Goal: Task Accomplishment & Management: Use online tool/utility

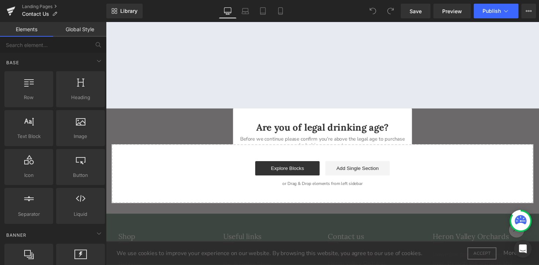
scroll to position [607, 0]
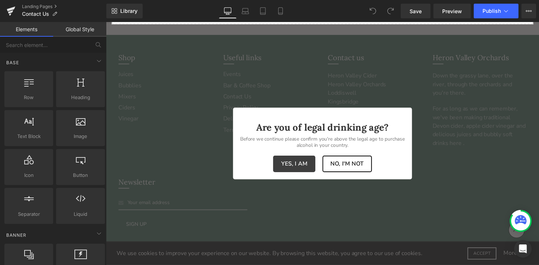
click at [295, 171] on button "Yes, I am" at bounding box center [298, 167] width 43 height 17
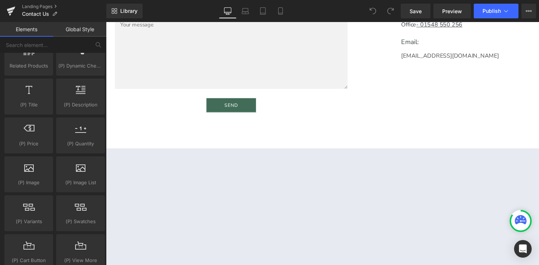
scroll to position [248, 0]
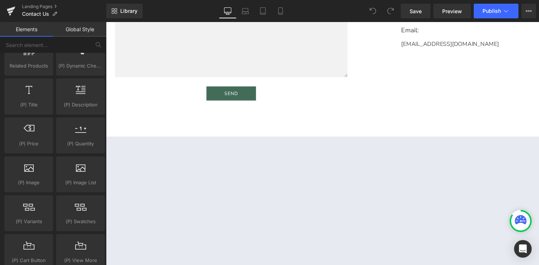
click at [285, 116] on div "Contact Us Heading If you need to get in touch give us a call, drop an email or…" at bounding box center [328, 2] width 440 height 275
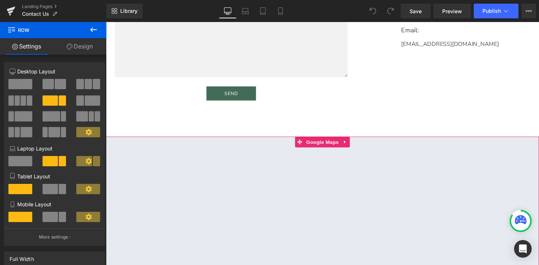
click at [336, 139] on div at bounding box center [328, 212] width 444 height 147
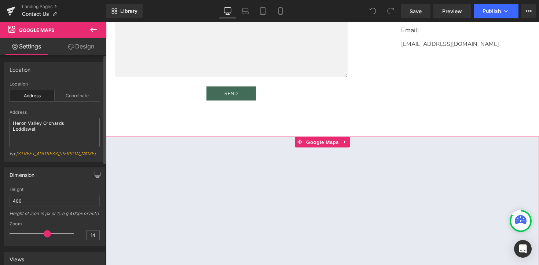
click at [36, 127] on textarea "Heron Valley Orchards Loddiswell" at bounding box center [55, 132] width 90 height 29
click at [48, 133] on textarea "Heron Valley Orchards Loddiswell" at bounding box center [55, 132] width 90 height 29
drag, startPoint x: 48, startPoint y: 133, endPoint x: 1, endPoint y: 122, distance: 48.3
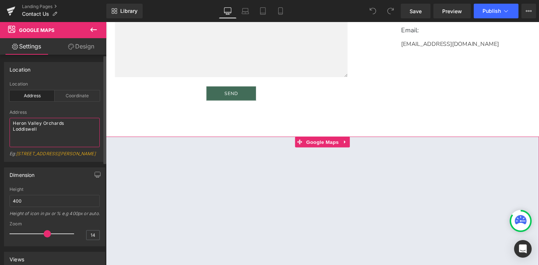
click at [1, 122] on div "Location address Location Address Coordinate Address [GEOGRAPHIC_DATA]: [STREET…" at bounding box center [55, 108] width 110 height 105
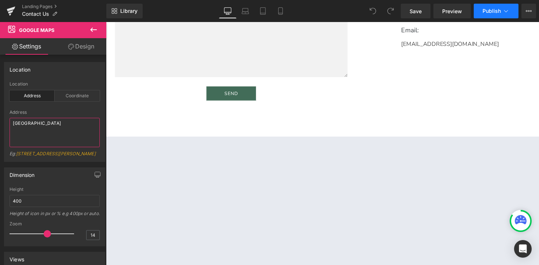
type textarea "[GEOGRAPHIC_DATA]"
click at [495, 8] on span "Publish" at bounding box center [492, 11] width 18 height 6
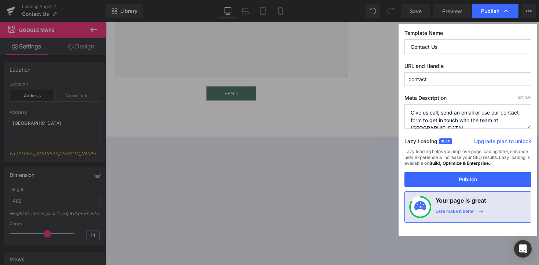
click at [461, 187] on div "Template Name Contact Us URL and Handle contact Meta Description 107 /320 Give …" at bounding box center [468, 130] width 139 height 212
click at [461, 185] on button "Publish" at bounding box center [468, 179] width 127 height 15
